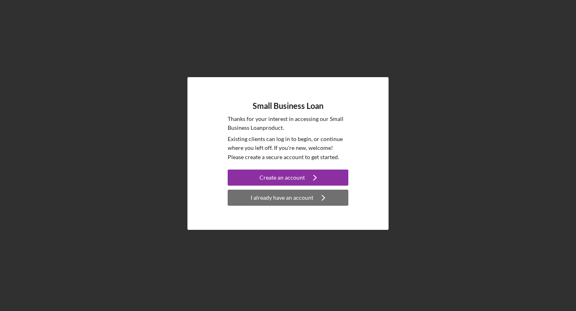
click at [305, 197] on div "I already have an account" at bounding box center [282, 198] width 63 height 16
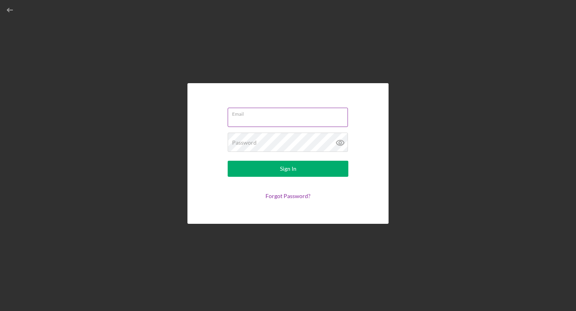
click at [281, 119] on input "Email" at bounding box center [288, 117] width 120 height 19
click at [228, 161] on button "Sign In" at bounding box center [288, 169] width 121 height 16
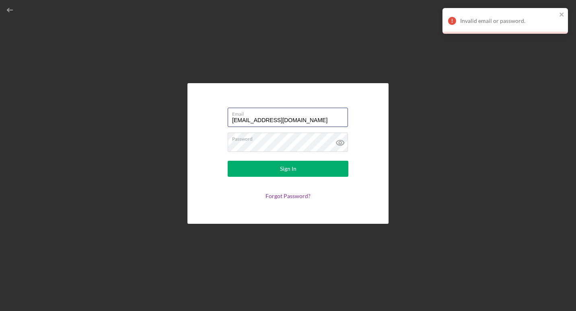
drag, startPoint x: 263, startPoint y: 119, endPoint x: 212, endPoint y: 123, distance: 52.1
click at [212, 123] on form "Email [EMAIL_ADDRESS][DOMAIN_NAME] Password Sign In Forgot Password?" at bounding box center [288, 153] width 161 height 101
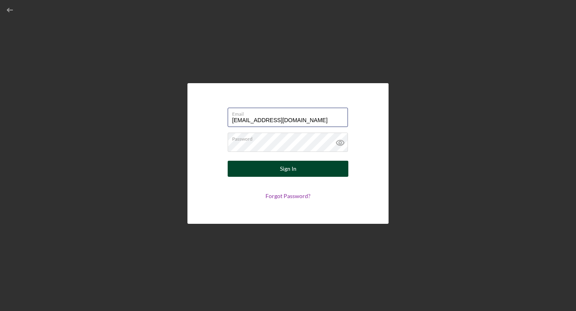
type input "[EMAIL_ADDRESS][DOMAIN_NAME]"
click at [271, 172] on button "Sign In" at bounding box center [288, 169] width 121 height 16
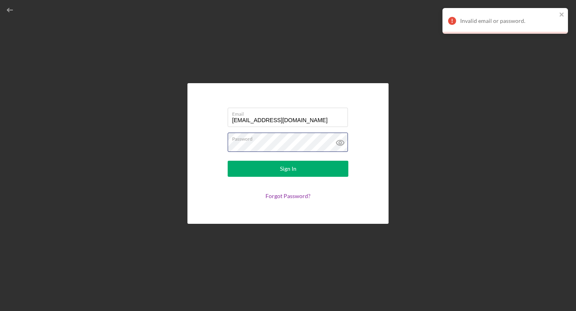
click at [167, 152] on div "Email [EMAIL_ADDRESS][DOMAIN_NAME] Password Sign In Forgot Password?" at bounding box center [288, 153] width 568 height 307
